Goal: Transaction & Acquisition: Purchase product/service

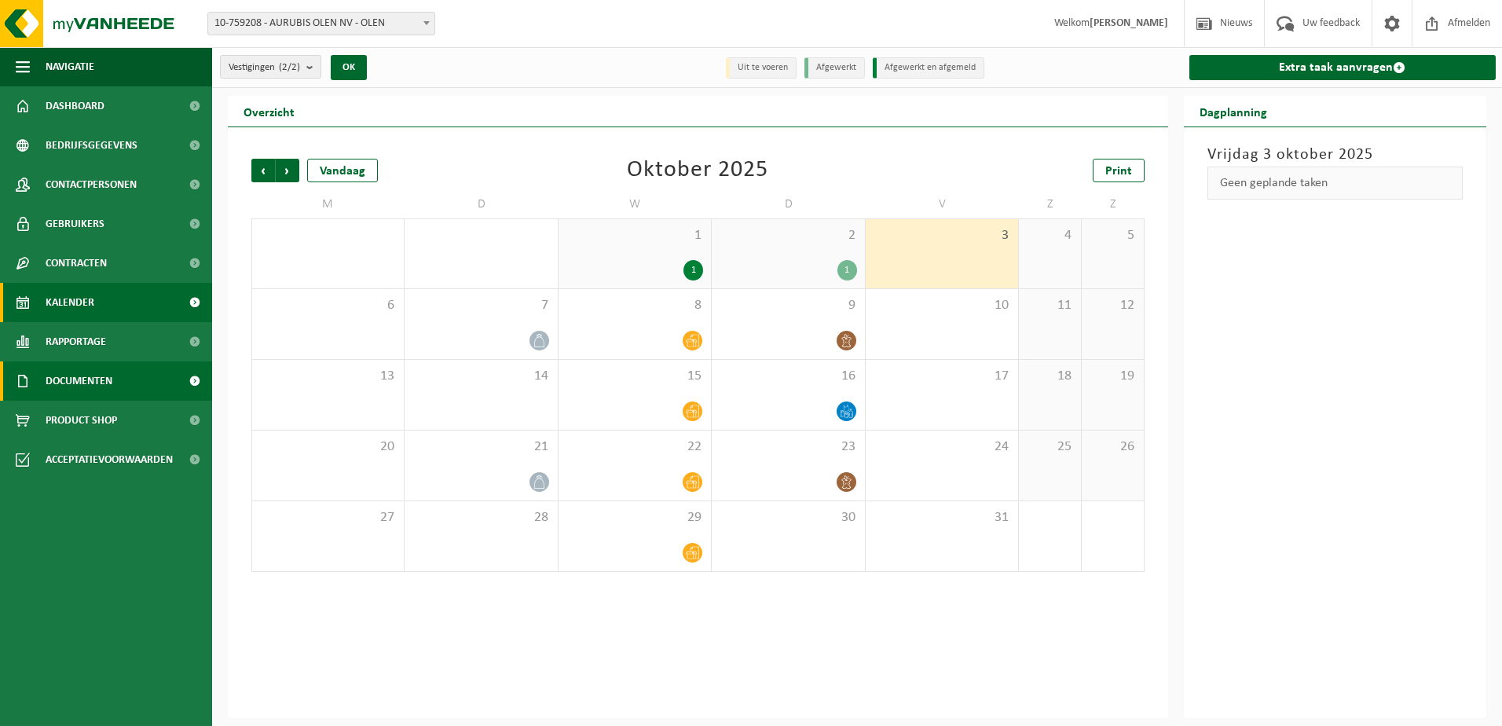
click at [81, 366] on span "Documenten" at bounding box center [79, 380] width 67 height 39
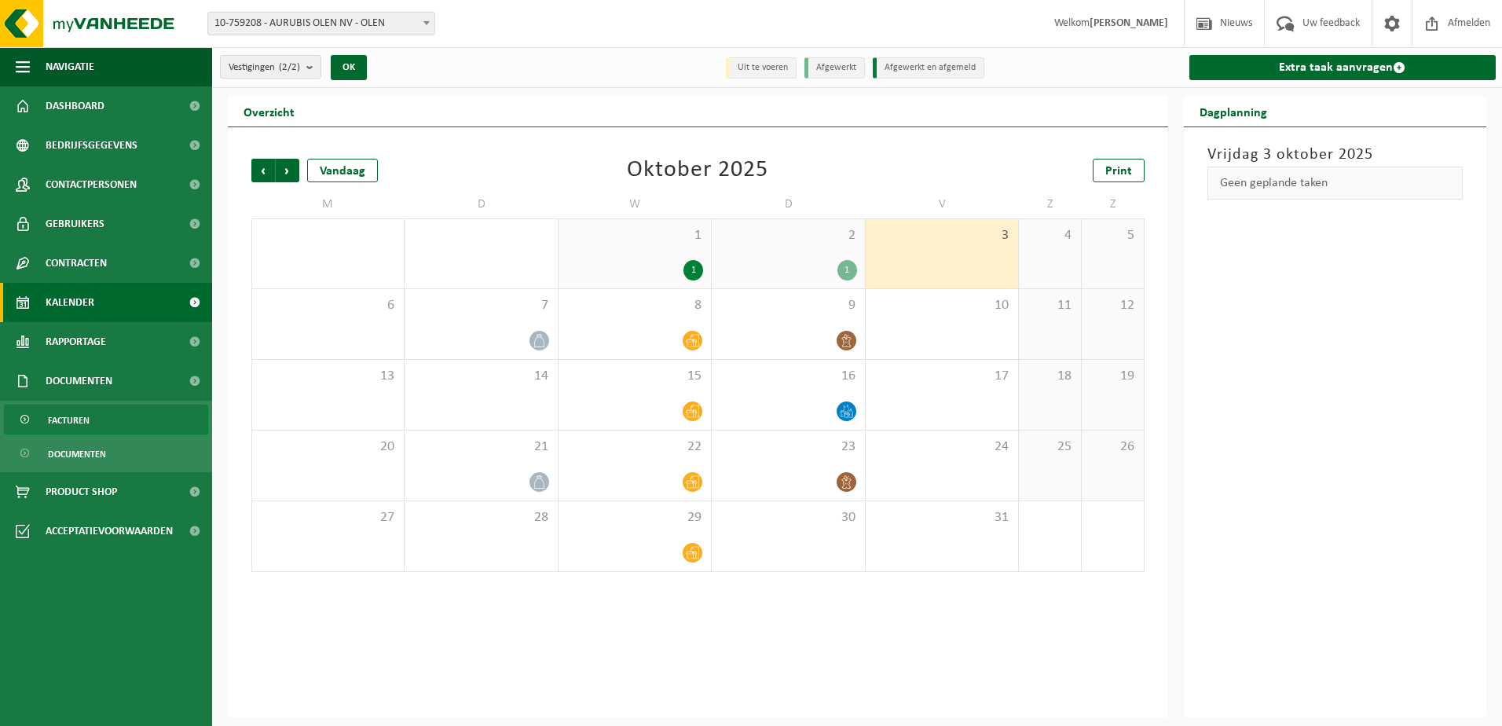
click at [83, 421] on span "Facturen" at bounding box center [69, 420] width 42 height 30
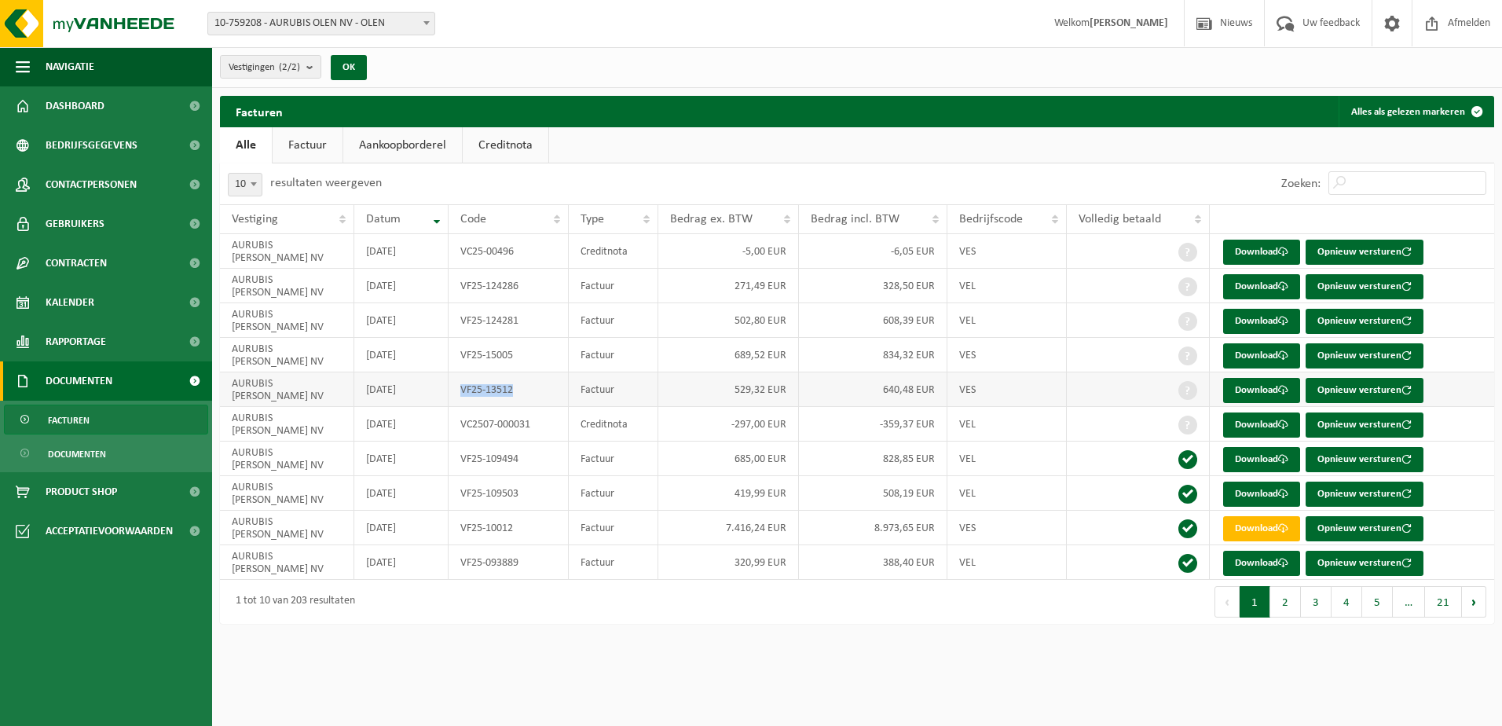
drag, startPoint x: 521, startPoint y: 390, endPoint x: 462, endPoint y: 394, distance: 59.1
click at [462, 394] on td "VF25-13512" at bounding box center [508, 389] width 119 height 35
copy td "VF25-13512"
click at [314, 147] on link "Factuur" at bounding box center [308, 145] width 70 height 36
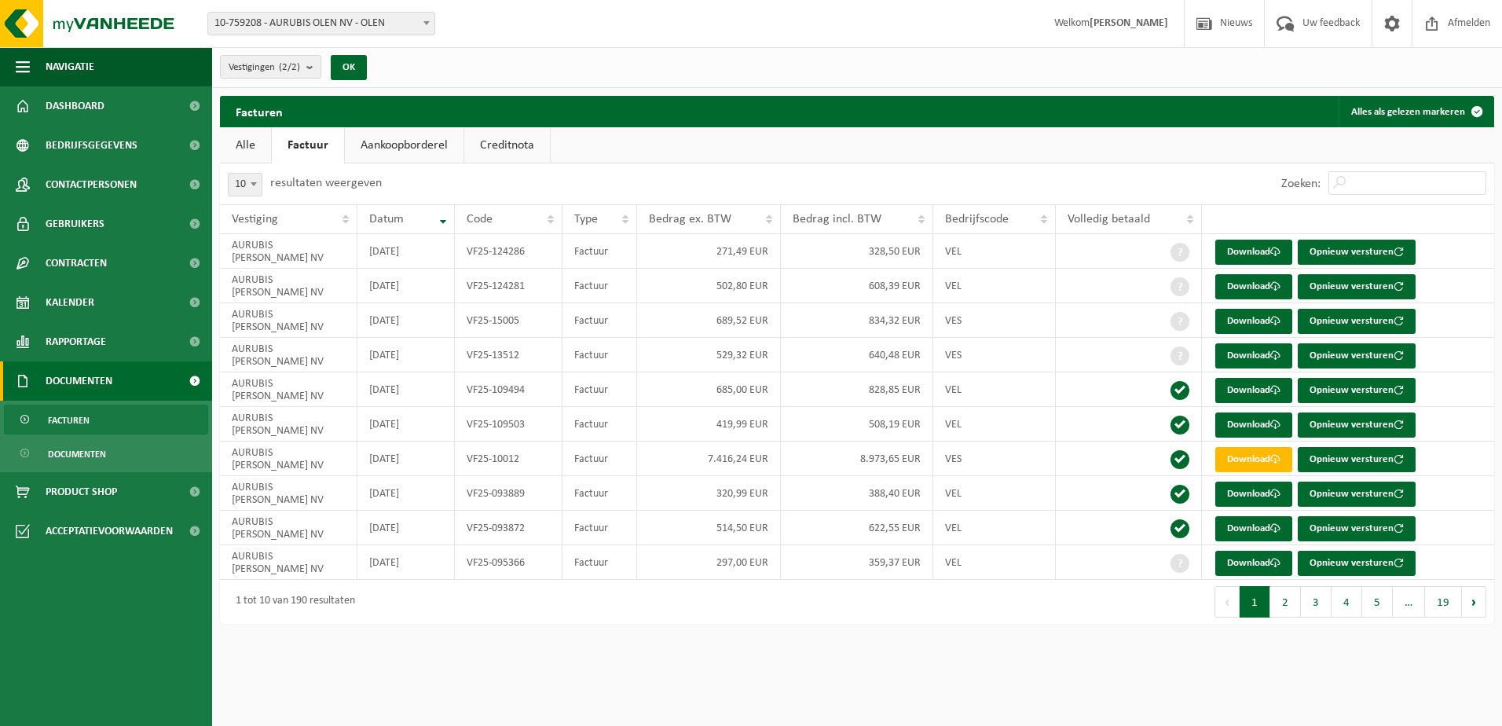
click at [405, 143] on link "Aankoopborderel" at bounding box center [404, 145] width 119 height 36
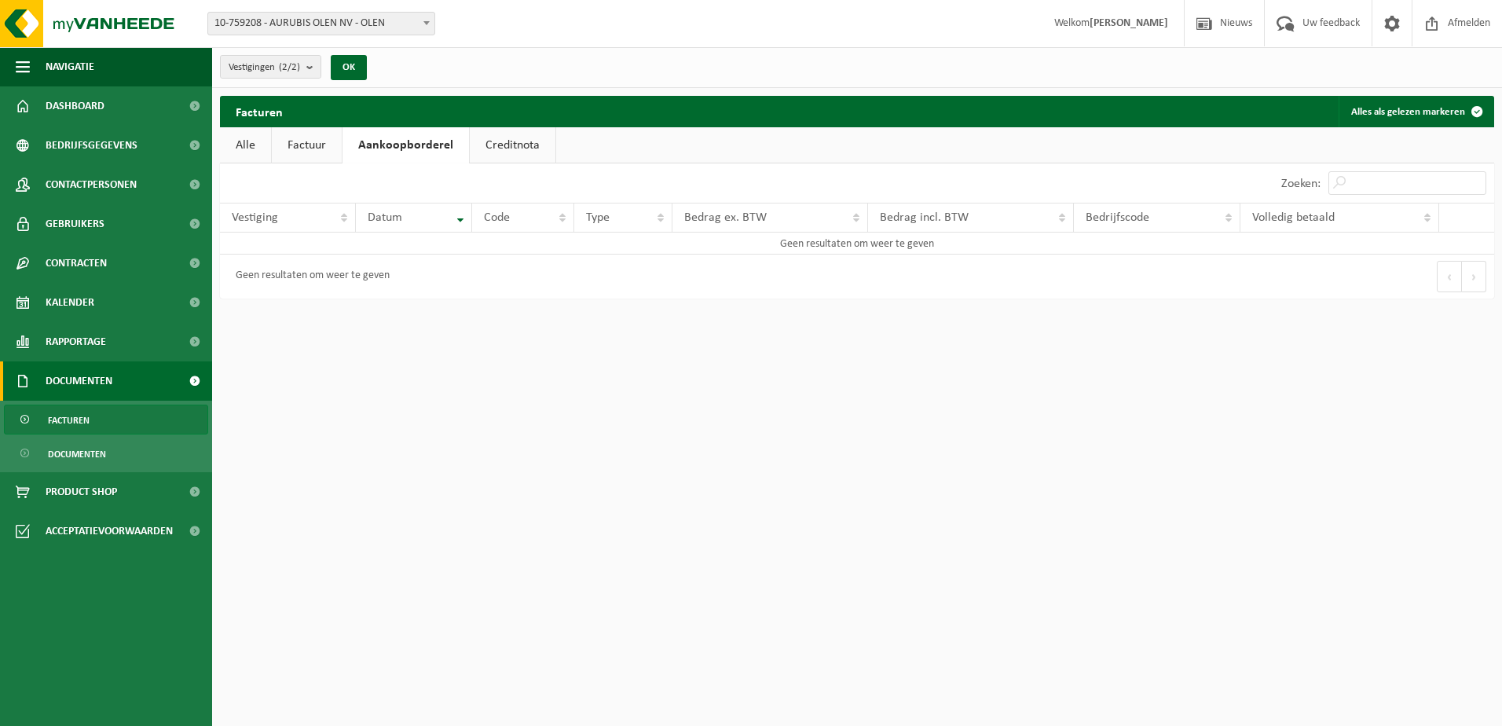
click at [504, 141] on link "Creditnota" at bounding box center [513, 145] width 86 height 36
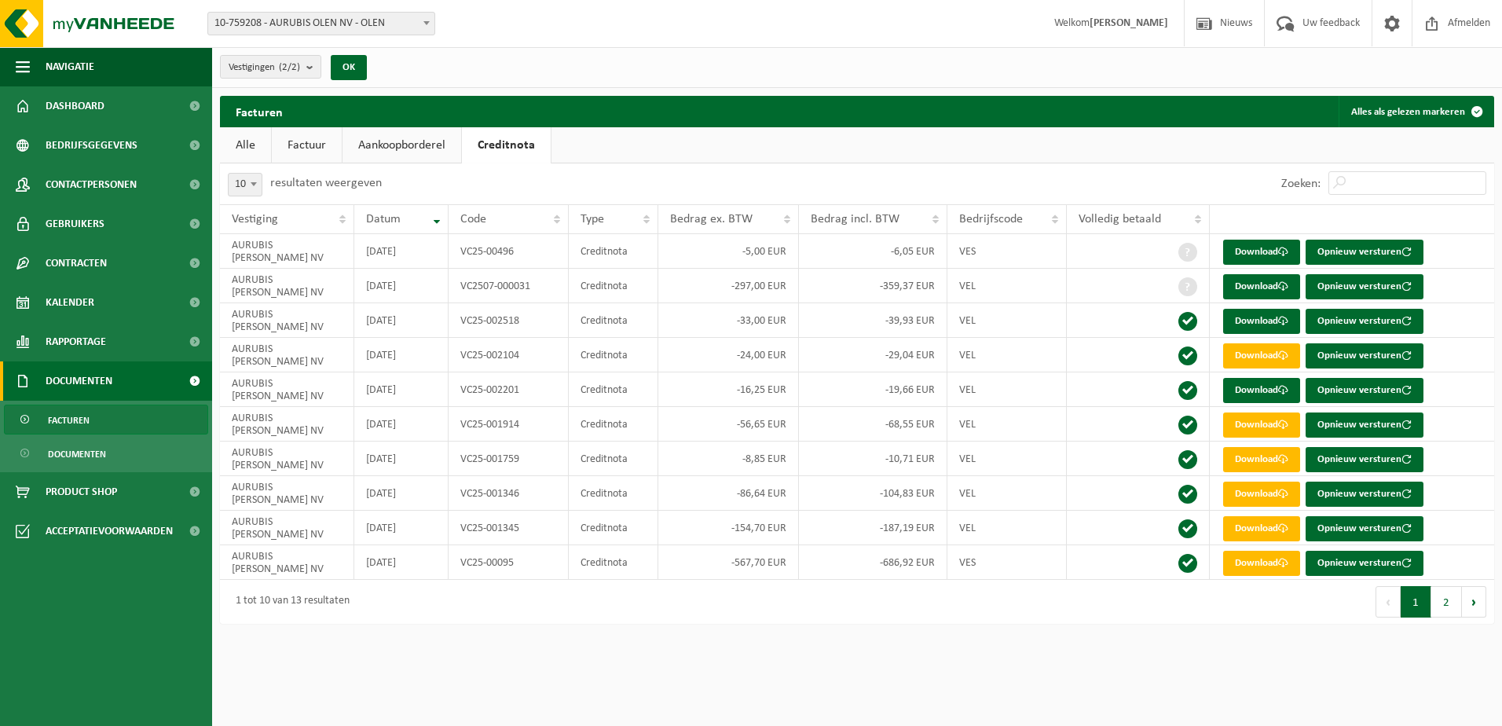
click at [252, 142] on link "Alle" at bounding box center [245, 145] width 51 height 36
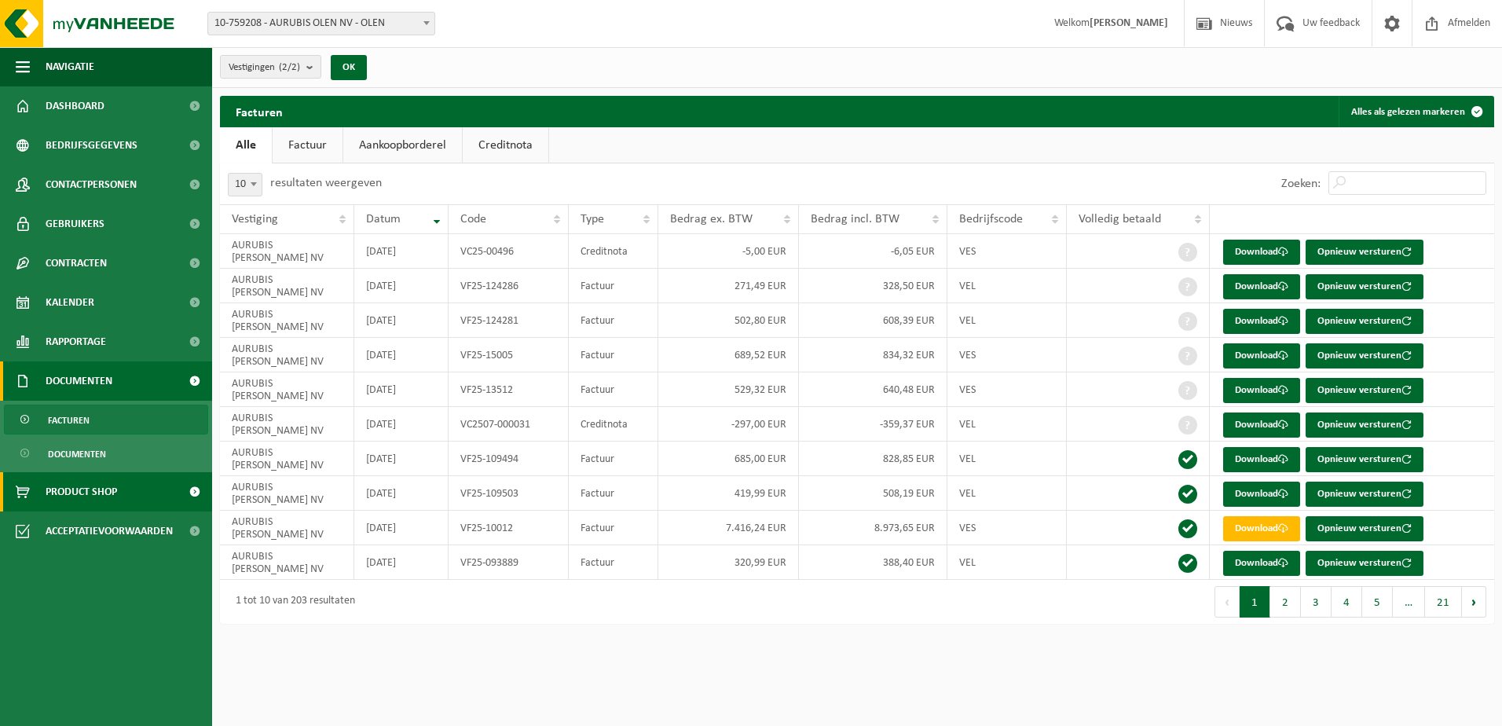
click at [68, 493] on span "Product Shop" at bounding box center [81, 491] width 71 height 39
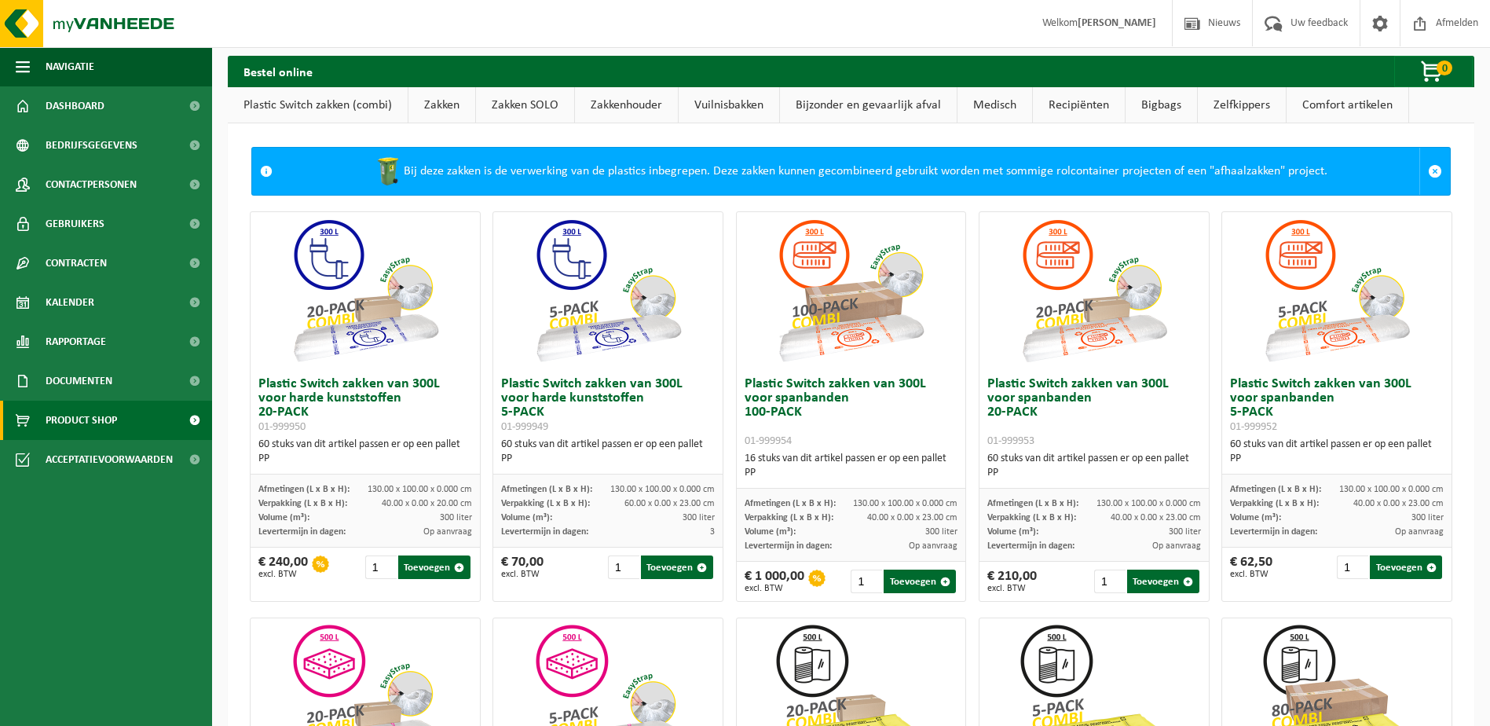
click at [372, 106] on link "Plastic Switch zakken (combi)" at bounding box center [318, 105] width 180 height 36
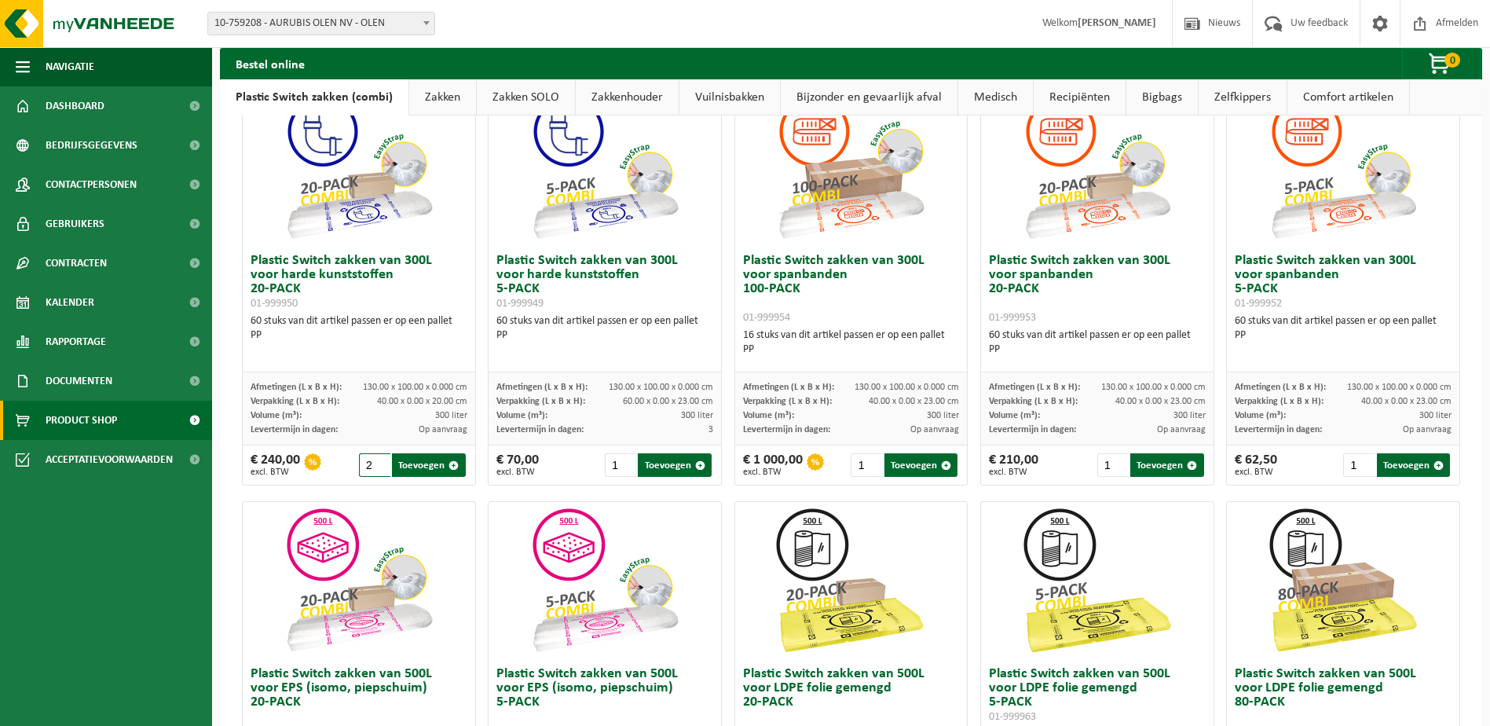
click at [375, 463] on input "2" at bounding box center [374, 465] width 31 height 24
click at [378, 463] on input "3" at bounding box center [374, 465] width 31 height 24
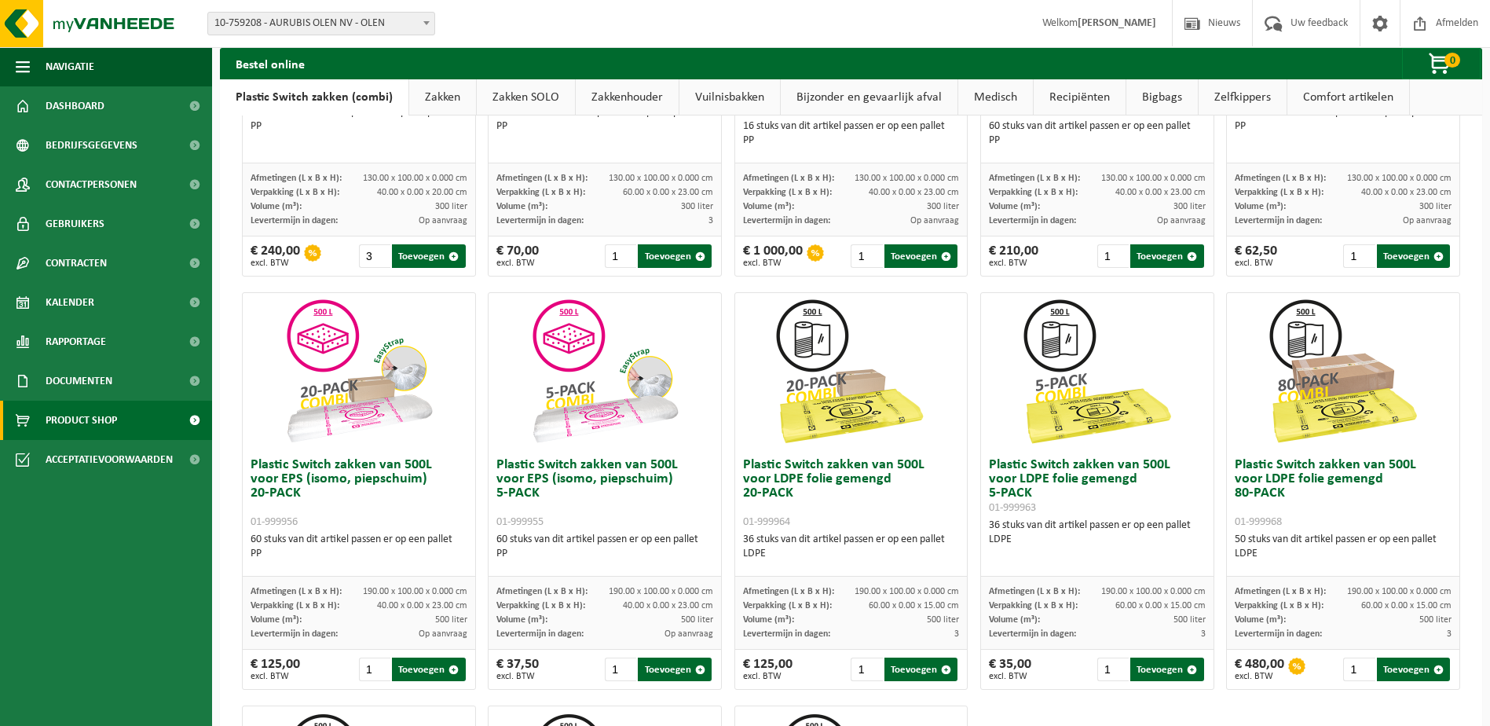
scroll to position [79, 0]
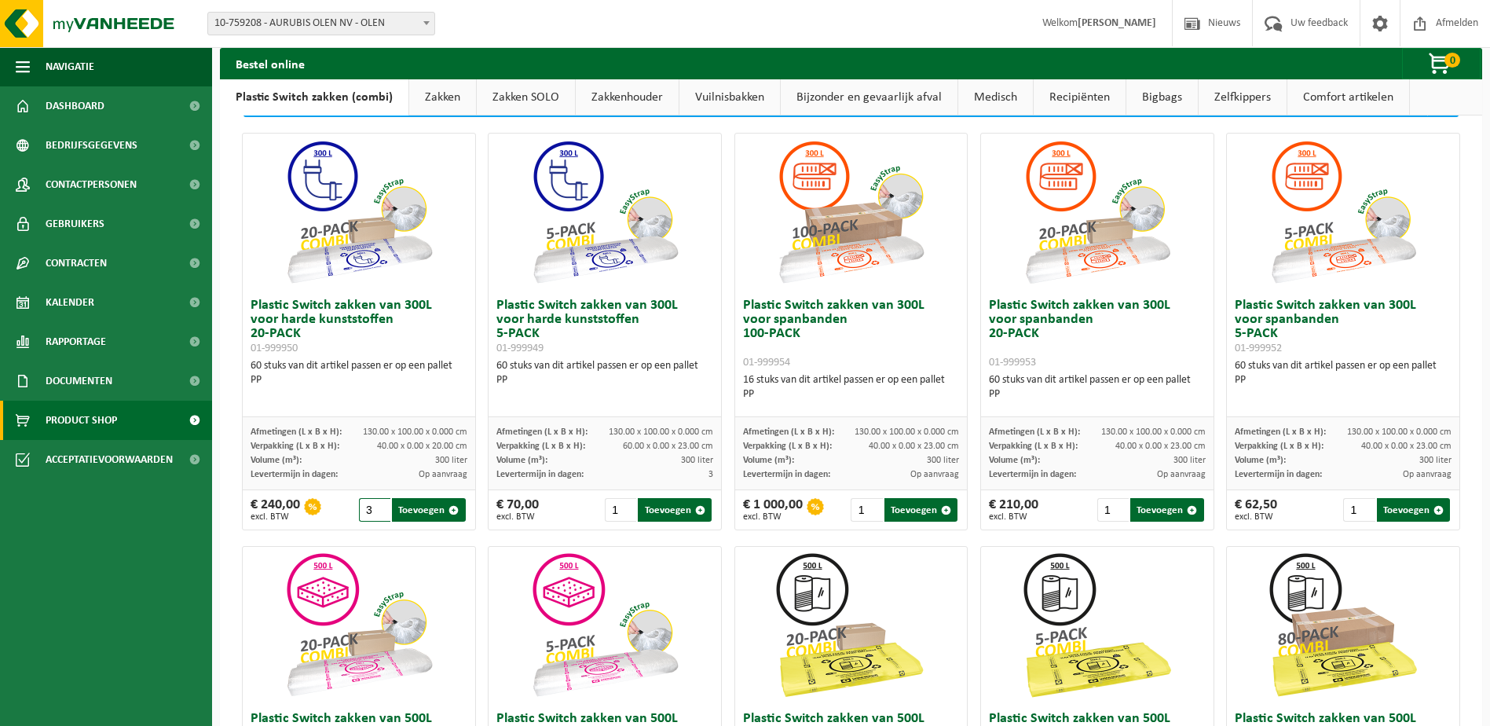
drag, startPoint x: 368, startPoint y: 509, endPoint x: 357, endPoint y: 511, distance: 10.3
click at [359, 511] on input "3" at bounding box center [374, 510] width 31 height 24
click at [377, 514] on input "2" at bounding box center [374, 510] width 31 height 24
type input "1"
click at [377, 514] on input "1" at bounding box center [374, 510] width 31 height 24
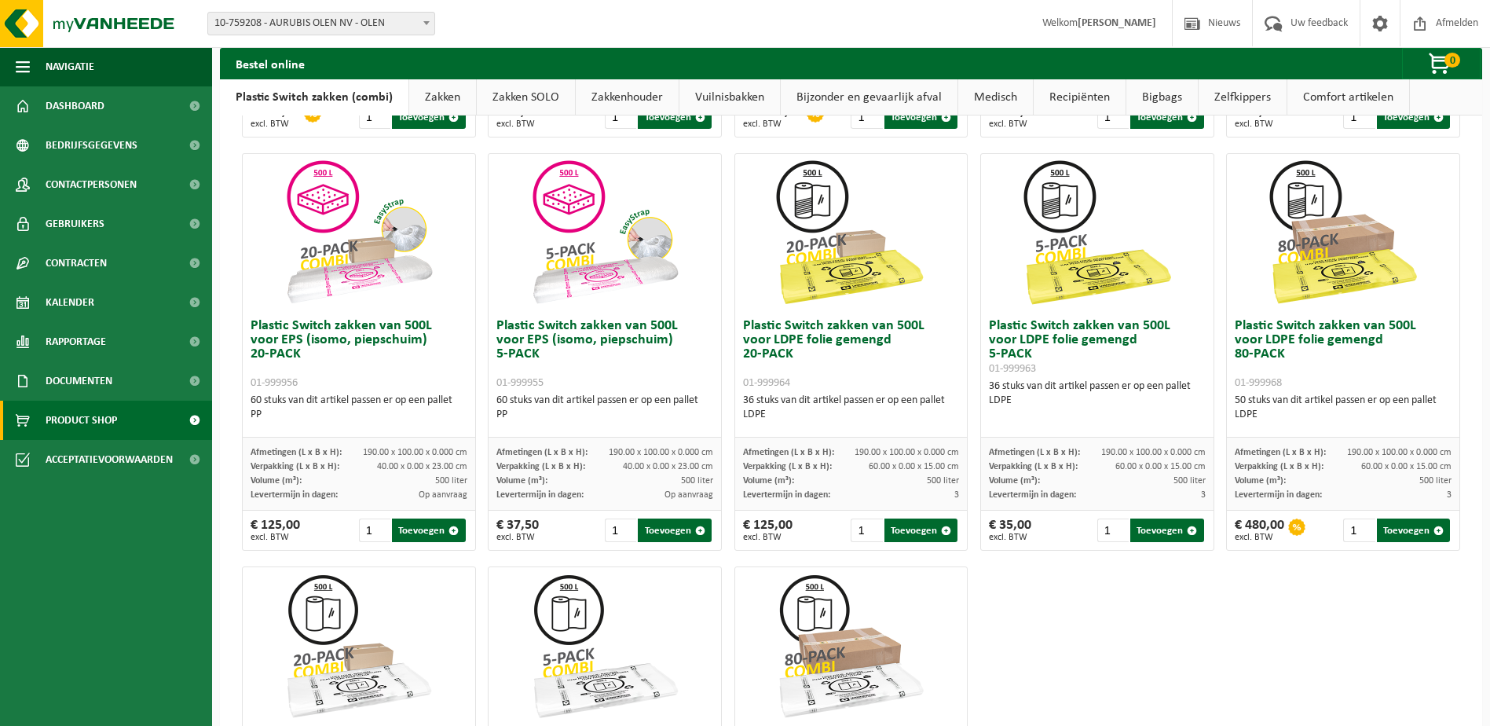
click at [226, 552] on div "Bij deze zakken is de verwerking van de plastics inbegrepen. Deze zakken kunnen…" at bounding box center [851, 319] width 1262 height 1335
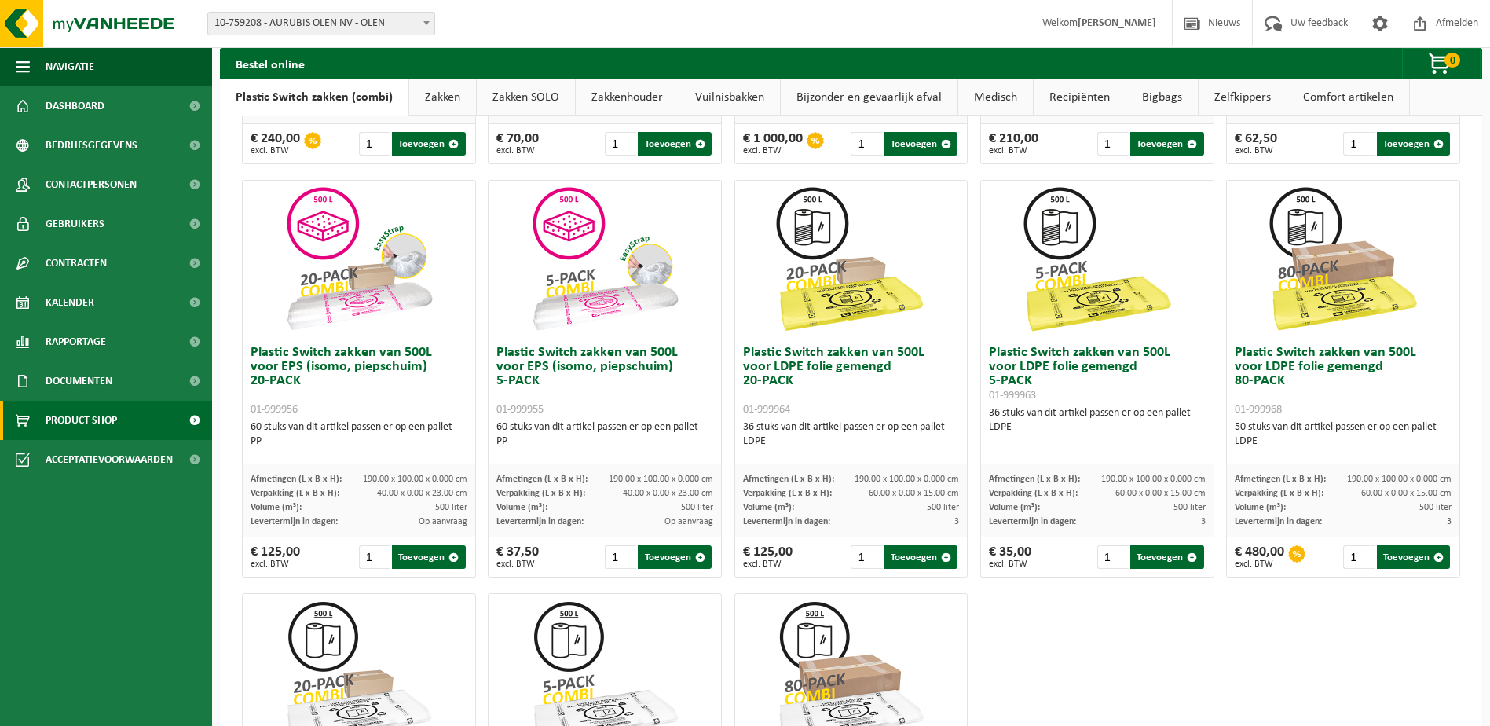
scroll to position [434, 0]
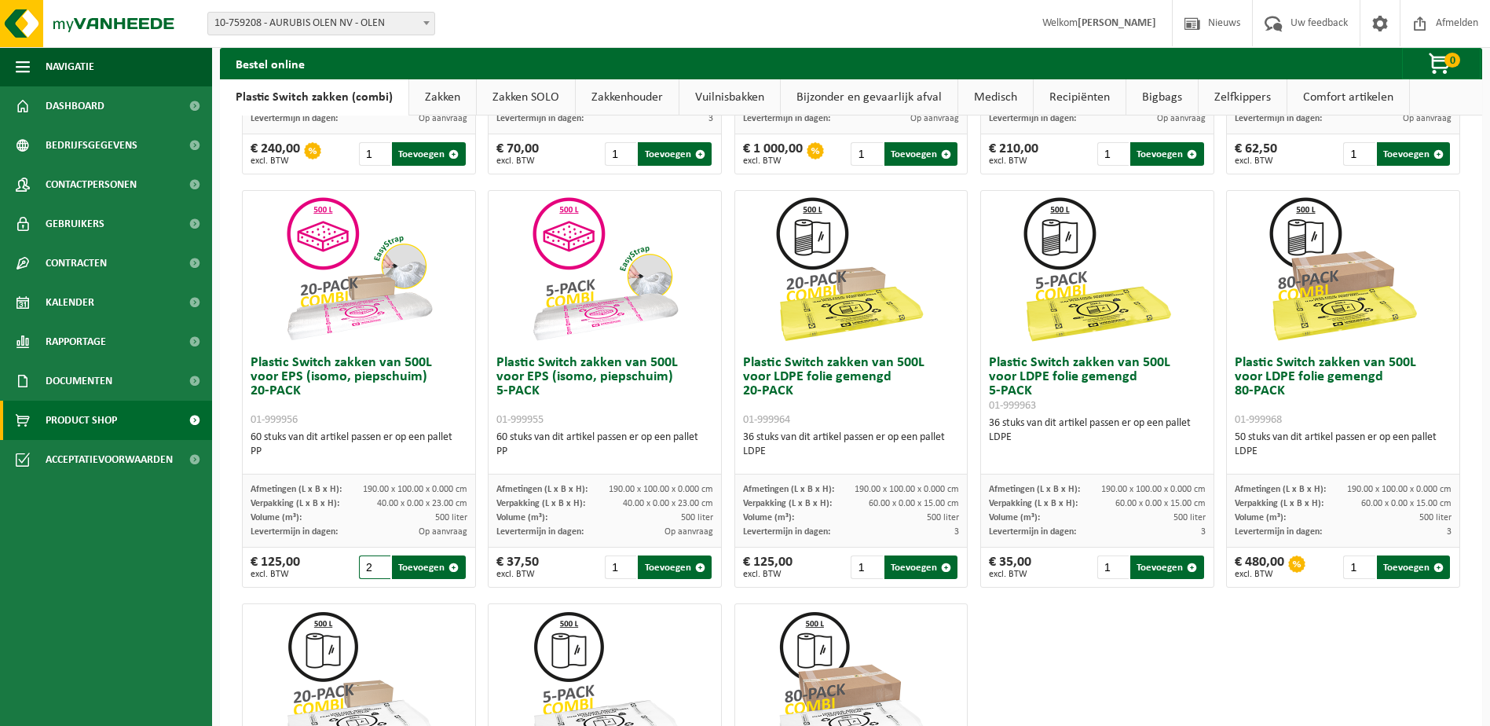
click at [383, 562] on input "2" at bounding box center [374, 567] width 31 height 24
click at [379, 562] on input "3" at bounding box center [374, 567] width 31 height 24
click at [423, 565] on button "Toevoegen" at bounding box center [428, 567] width 73 height 24
type input "1"
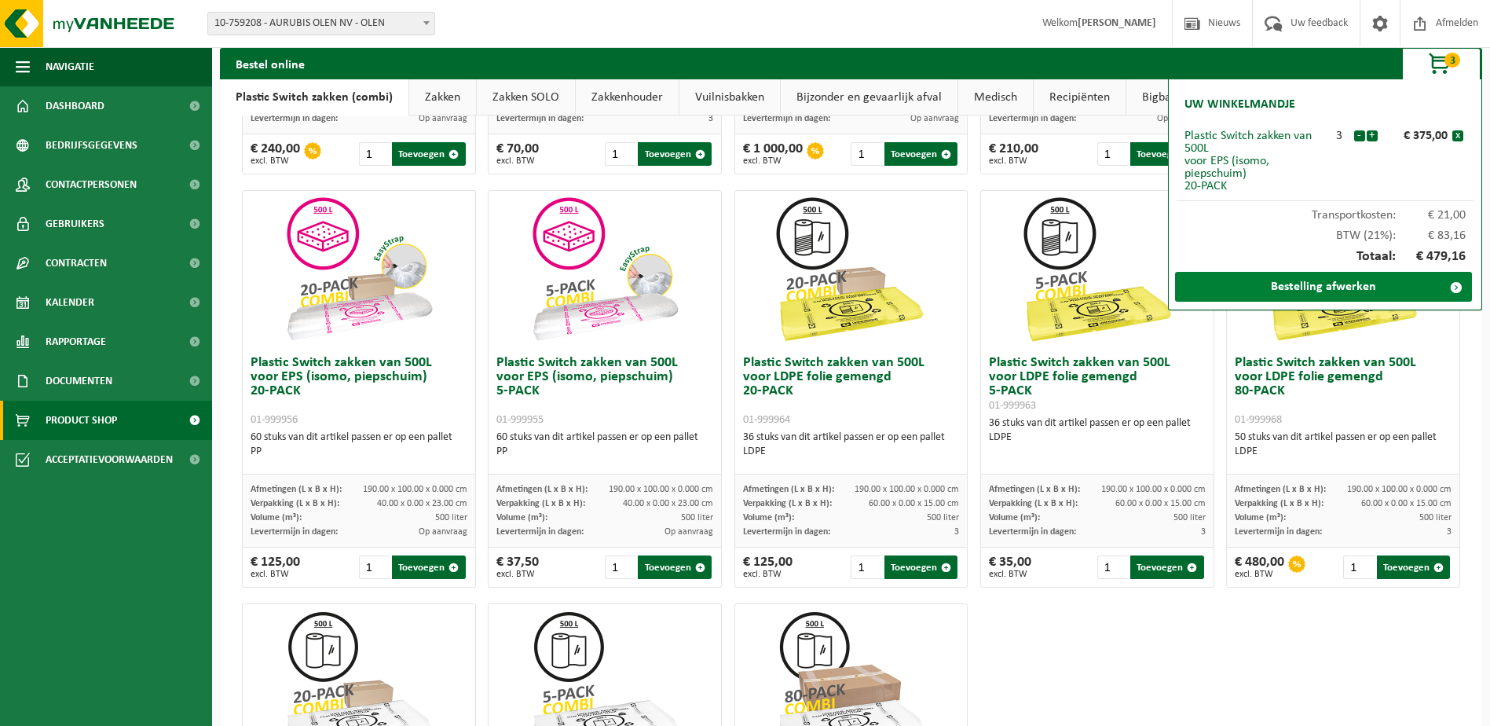
click at [1339, 284] on link "Bestelling afwerken" at bounding box center [1323, 287] width 297 height 30
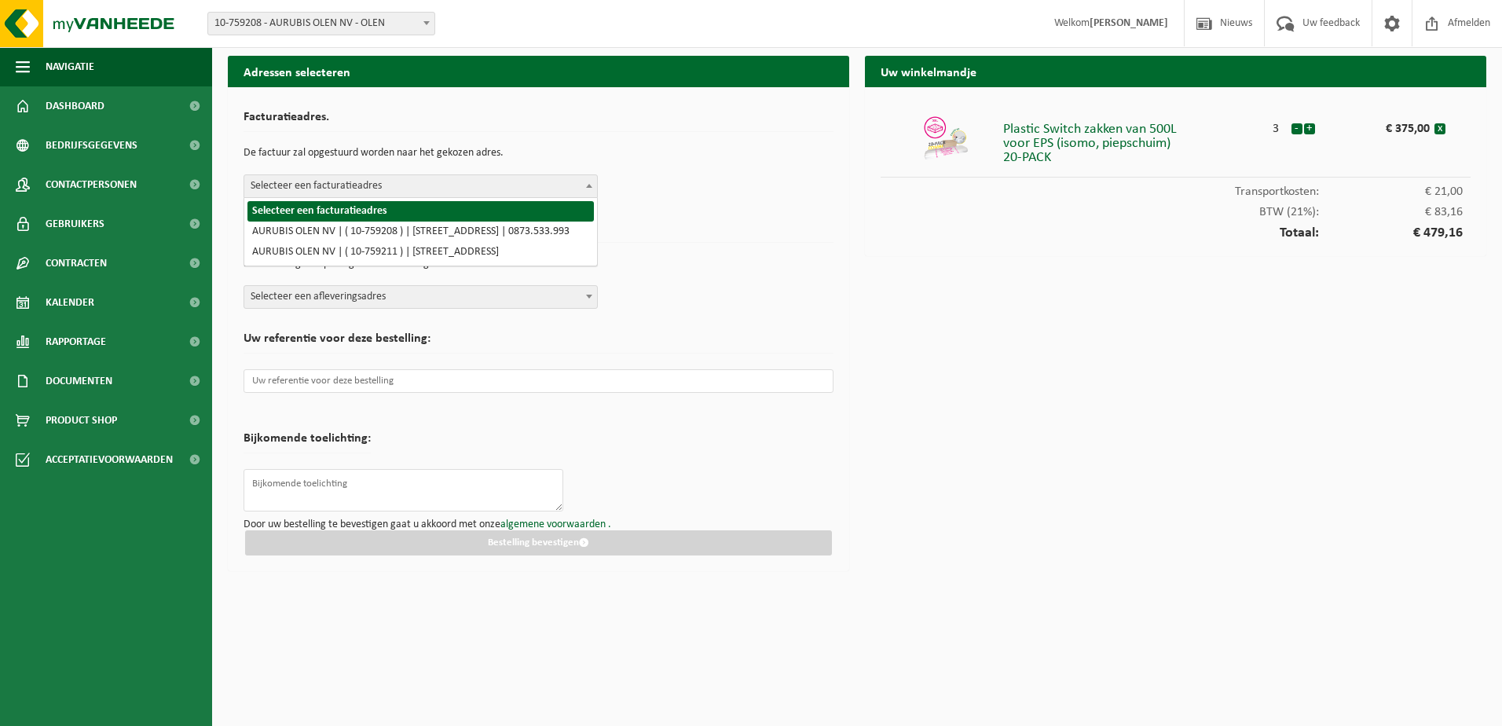
click at [516, 187] on span "Selecteer een facturatieadres" at bounding box center [420, 186] width 353 height 22
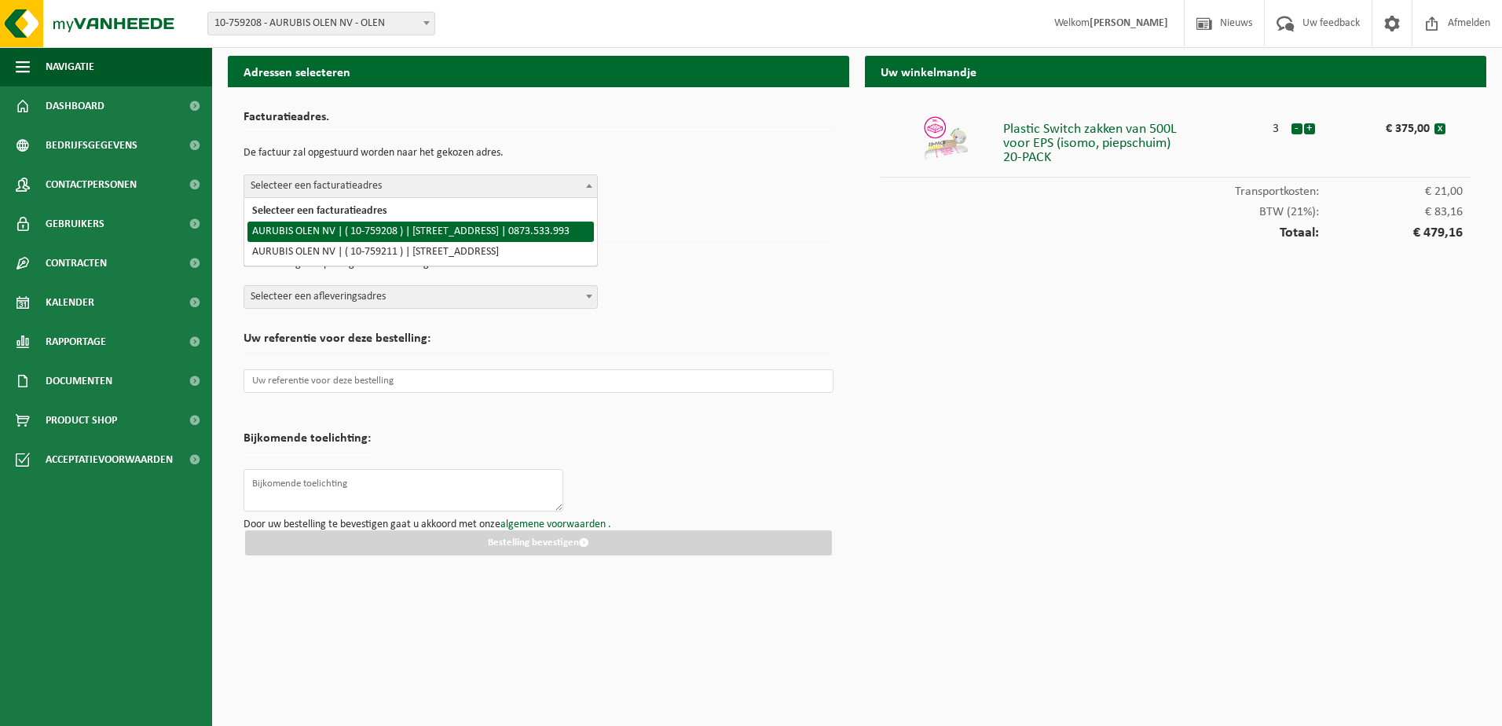
select select "12734"
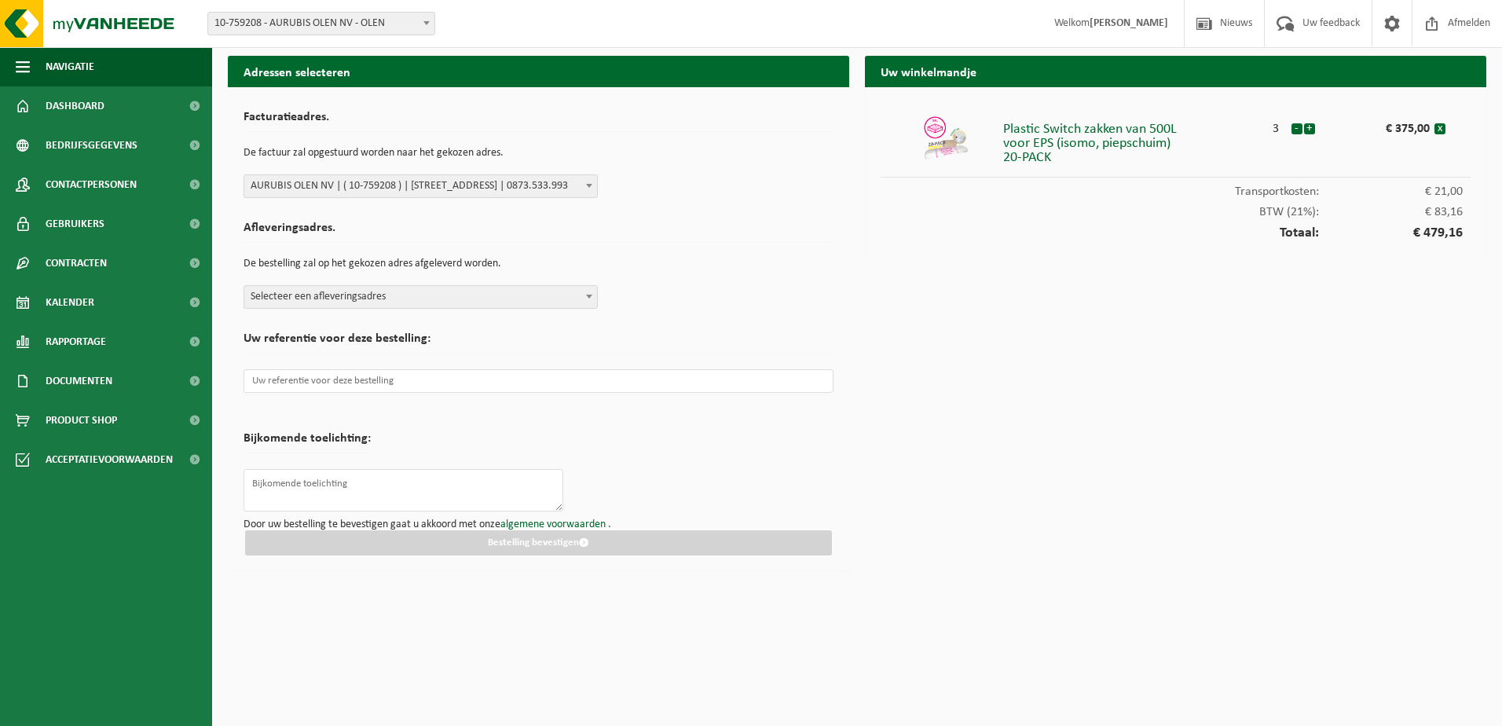
click at [364, 298] on span "Selecteer een afleveringsadres" at bounding box center [420, 297] width 353 height 22
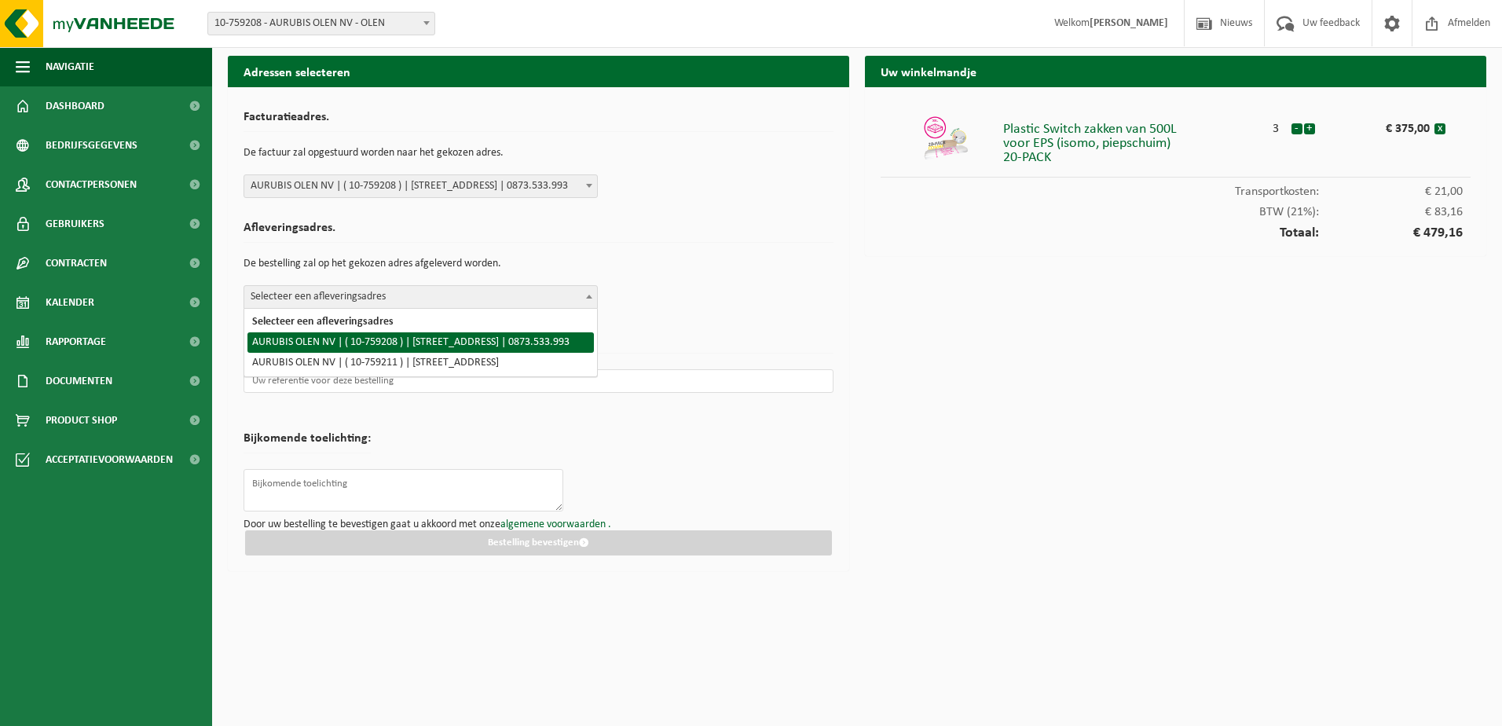
select select "12734"
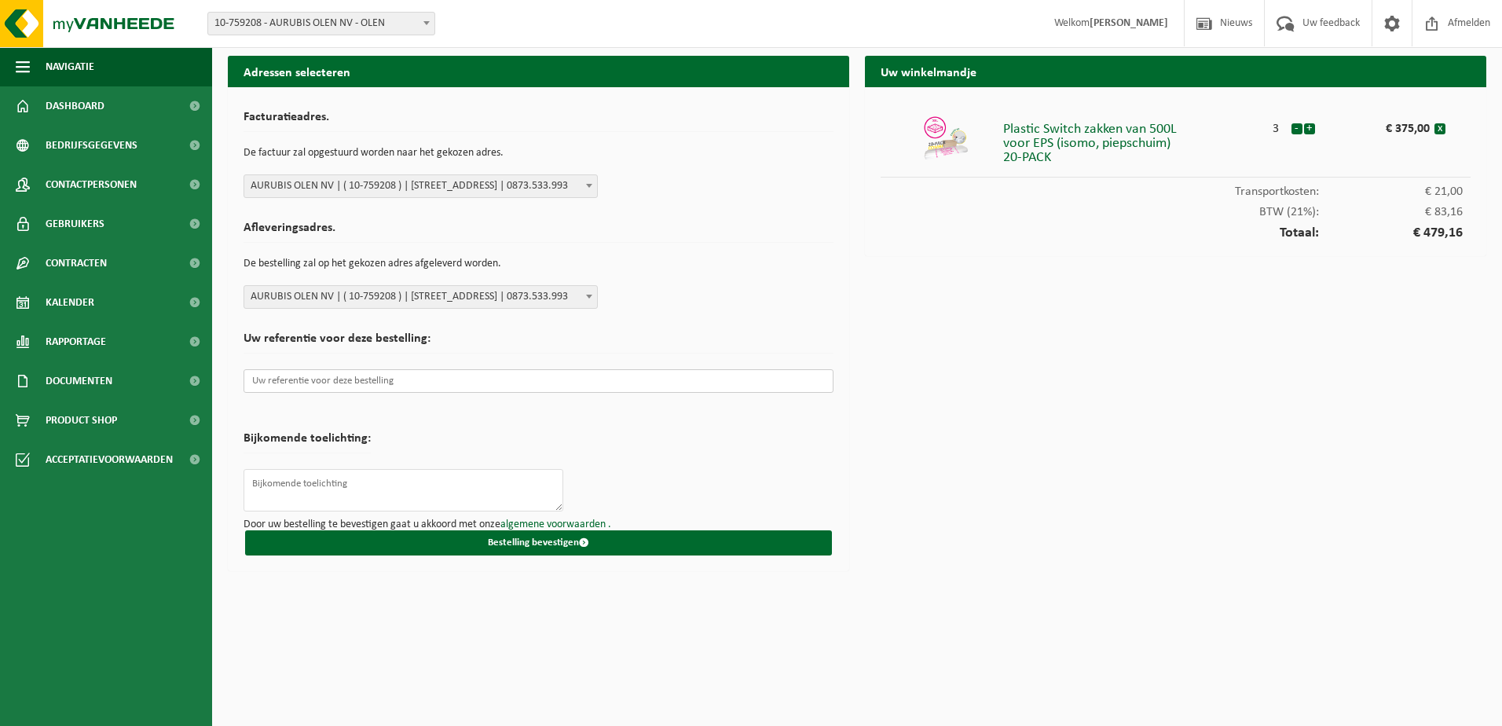
click at [366, 384] on input "text" at bounding box center [539, 381] width 590 height 24
click at [376, 462] on form "Facturatieadres. De factuur zal opgestuurd worden naar het gekozen adres. Selec…" at bounding box center [539, 329] width 590 height 452
click at [364, 476] on textarea at bounding box center [404, 490] width 320 height 42
paste textarea "Zakken mogen naar Sisse Princen gestuurd worden"
type textarea "Zakken mogen naar Sisse Princen gestuurd worden"
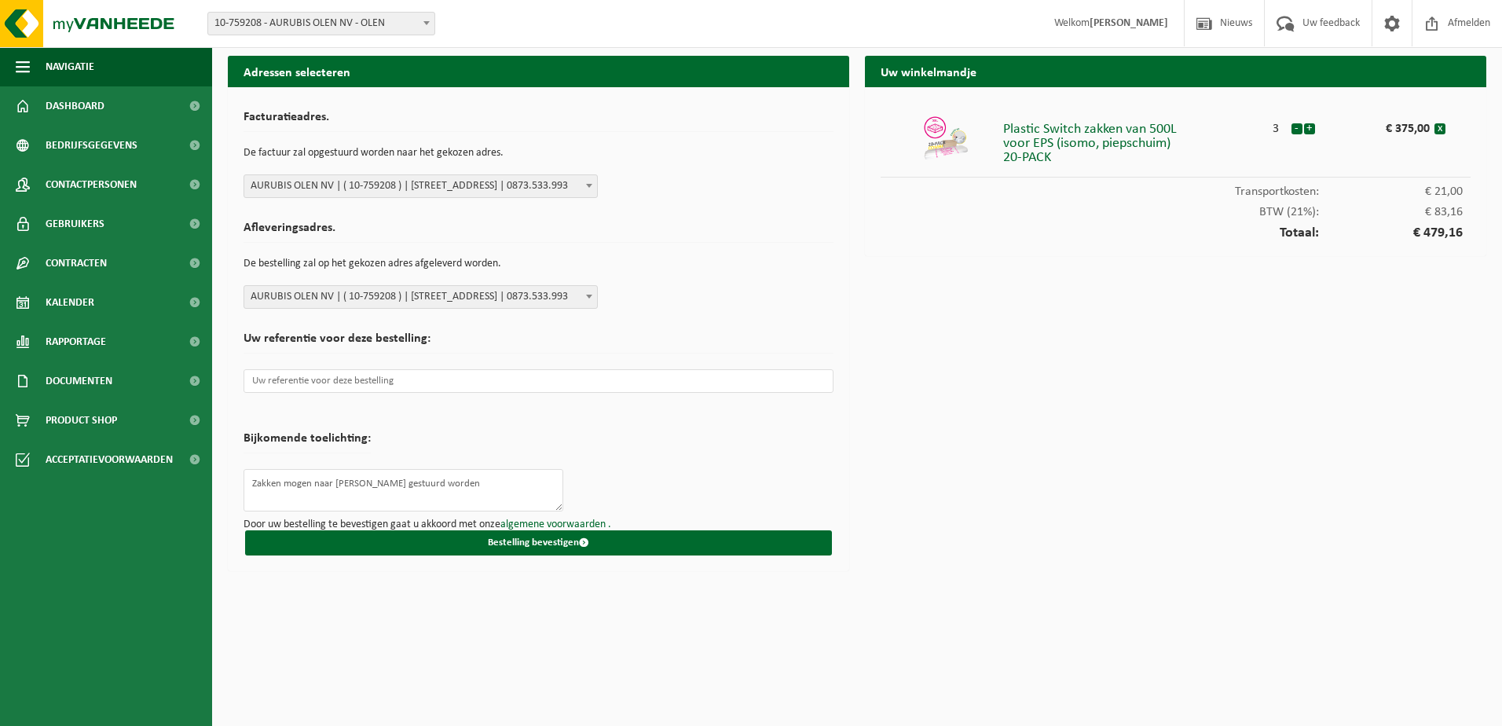
click at [704, 487] on form "Facturatieadres. De factuur zal opgestuurd worden naar het gekozen adres. Selec…" at bounding box center [539, 329] width 590 height 452
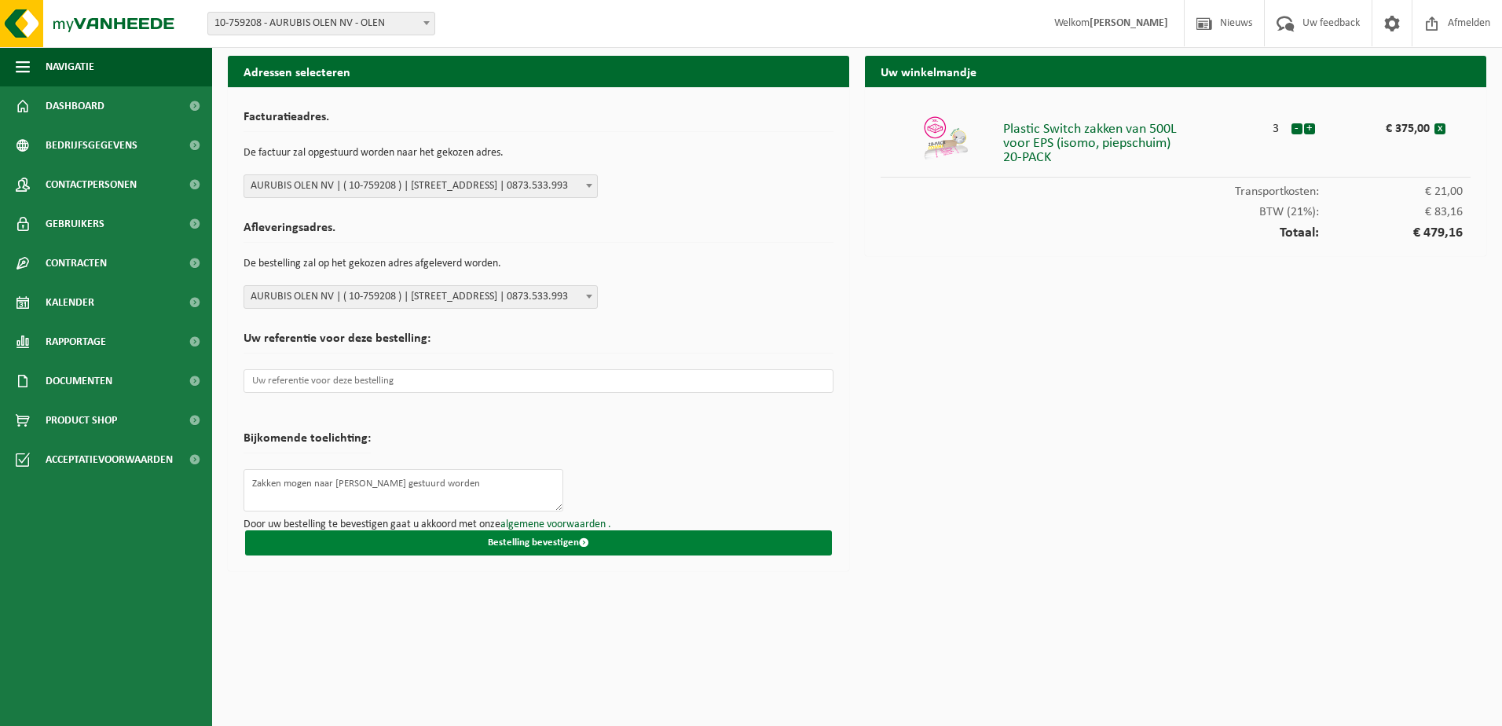
click at [555, 544] on button "Bestelling bevestigen" at bounding box center [538, 542] width 587 height 25
